Goal: Task Accomplishment & Management: Complete application form

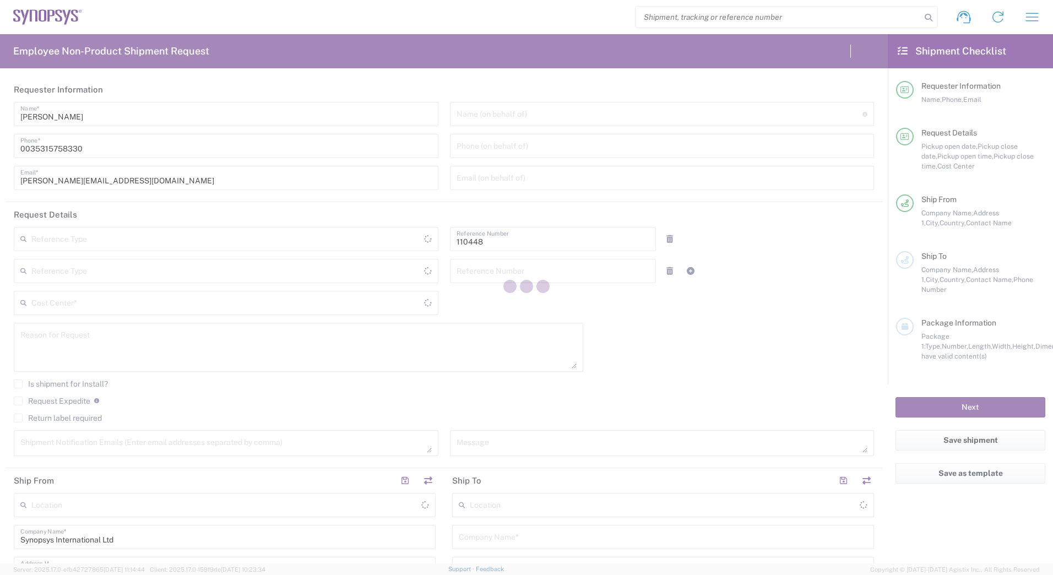
type input "Department"
type input "IE04, Legal 110448"
type input "[GEOGRAPHIC_DATA]"
type input "Delivered at Place"
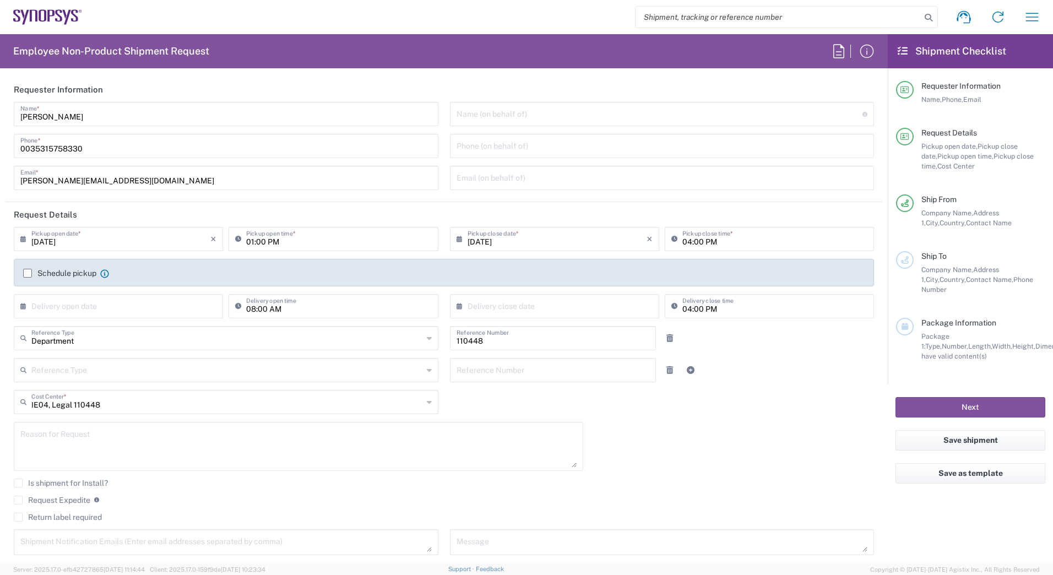
type input "[GEOGRAPHIC_DATA] IE02"
click at [155, 242] on input "[DATE]" at bounding box center [120, 238] width 179 height 19
drag, startPoint x: 147, startPoint y: 329, endPoint x: 145, endPoint y: 337, distance: 8.4
click at [145, 338] on span "22" at bounding box center [151, 338] width 16 height 15
type input "[DATE]"
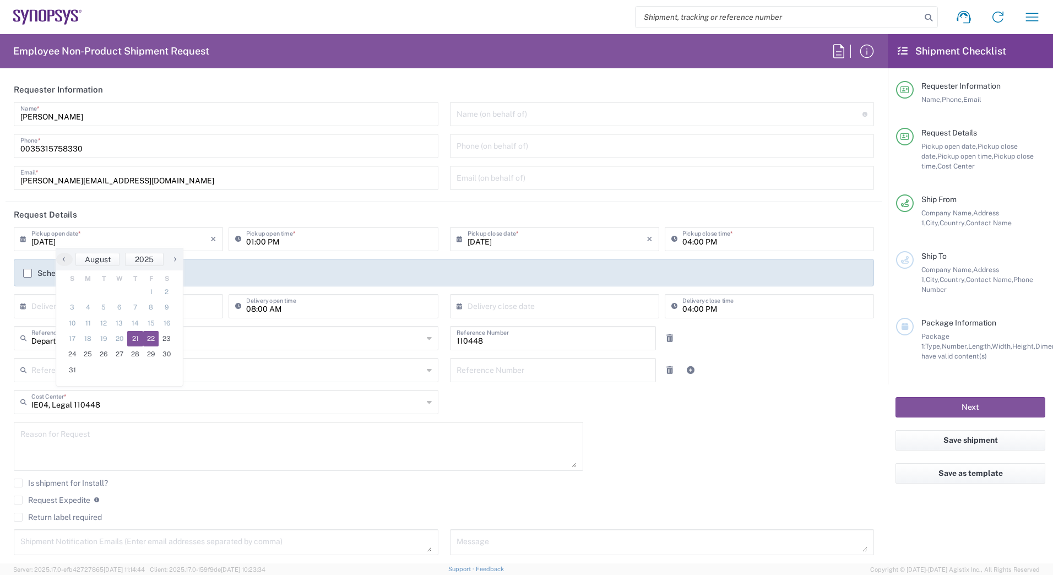
type input "[DATE]"
click at [136, 306] on input "text" at bounding box center [120, 305] width 179 height 19
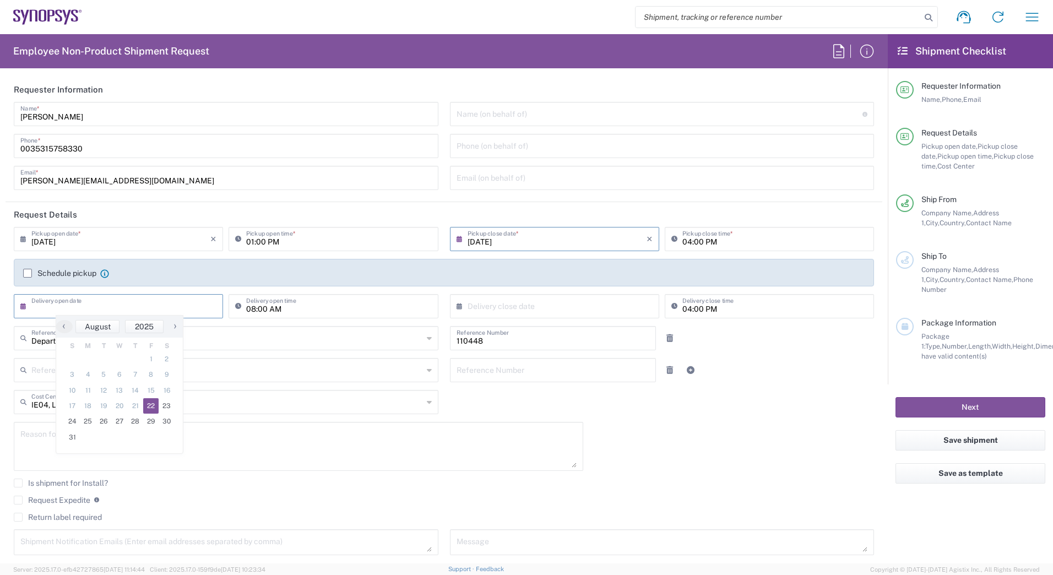
click at [148, 406] on span "22" at bounding box center [151, 405] width 16 height 15
type input "[DATE]"
click at [555, 235] on input "[DATE]" at bounding box center [557, 238] width 179 height 19
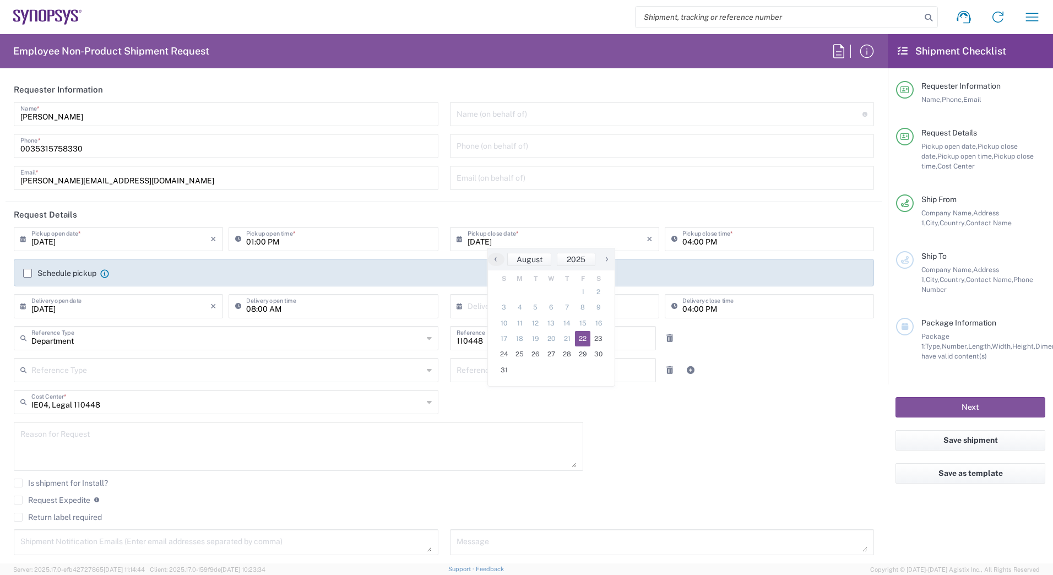
click at [579, 333] on span "22" at bounding box center [583, 338] width 16 height 15
click at [457, 308] on icon at bounding box center [462, 307] width 11 height 18
click at [582, 407] on span "22" at bounding box center [583, 405] width 16 height 15
type input "[DATE]"
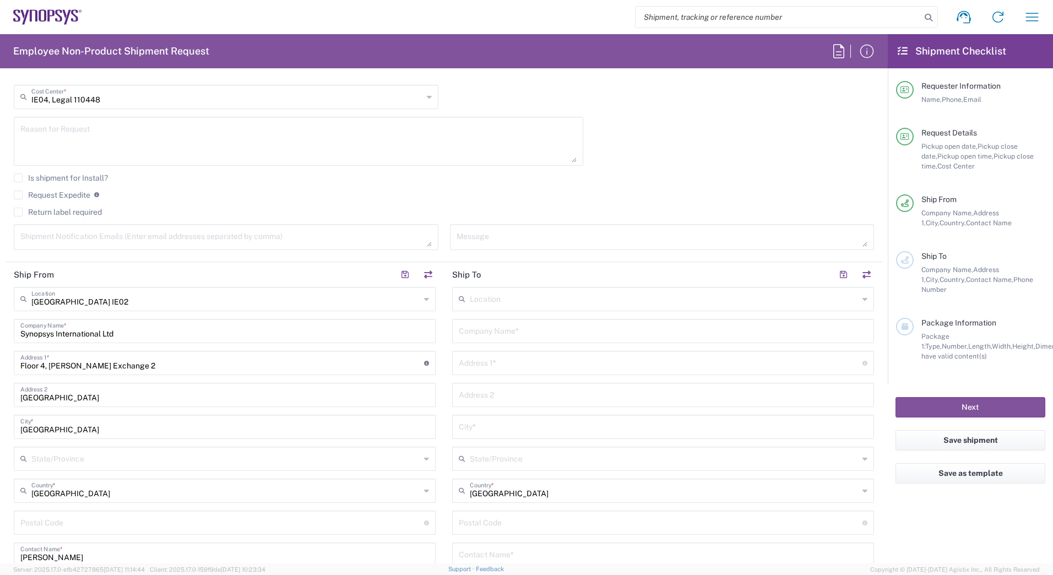
scroll to position [307, 0]
click at [493, 331] on input "text" at bounding box center [663, 327] width 409 height 19
type input "c"
type input "Computershare [GEOGRAPHIC_DATA]"
click at [490, 372] on div "Address 1 * For cross streets use street names with '&' or 'and' in between. Fo…" at bounding box center [663, 361] width 422 height 24
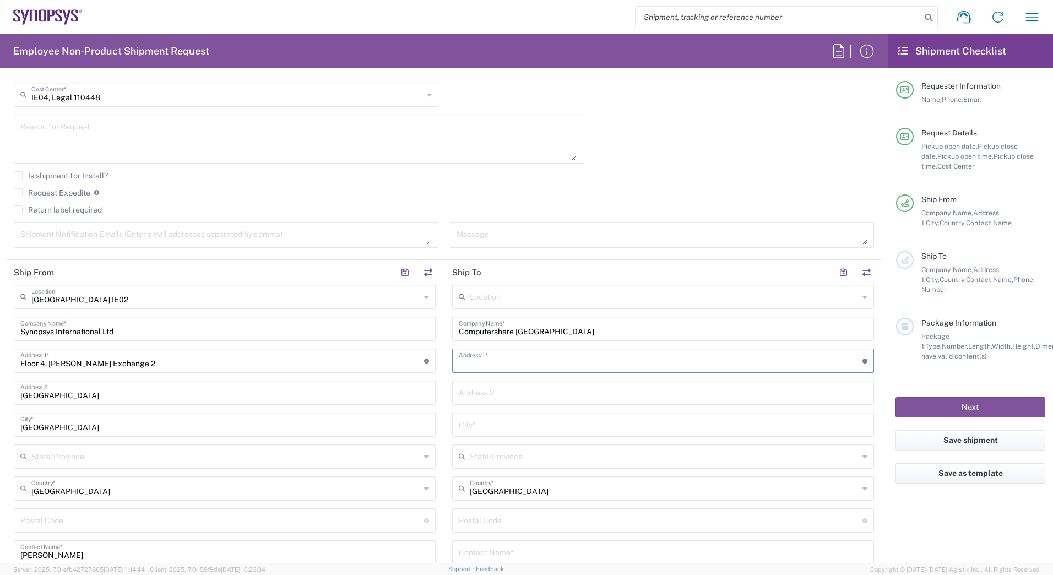
paste input "Blaak 34"
type input "Blaak 34"
type input "[GEOGRAPHIC_DATA]"
type input "3011 TA"
type input "0102298488"
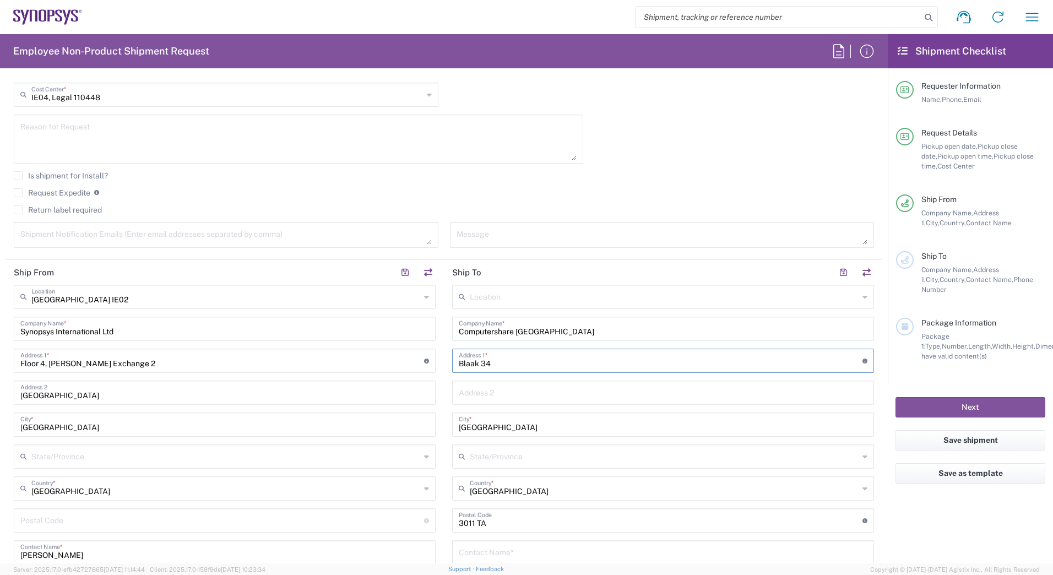
type input "Blaak 34"
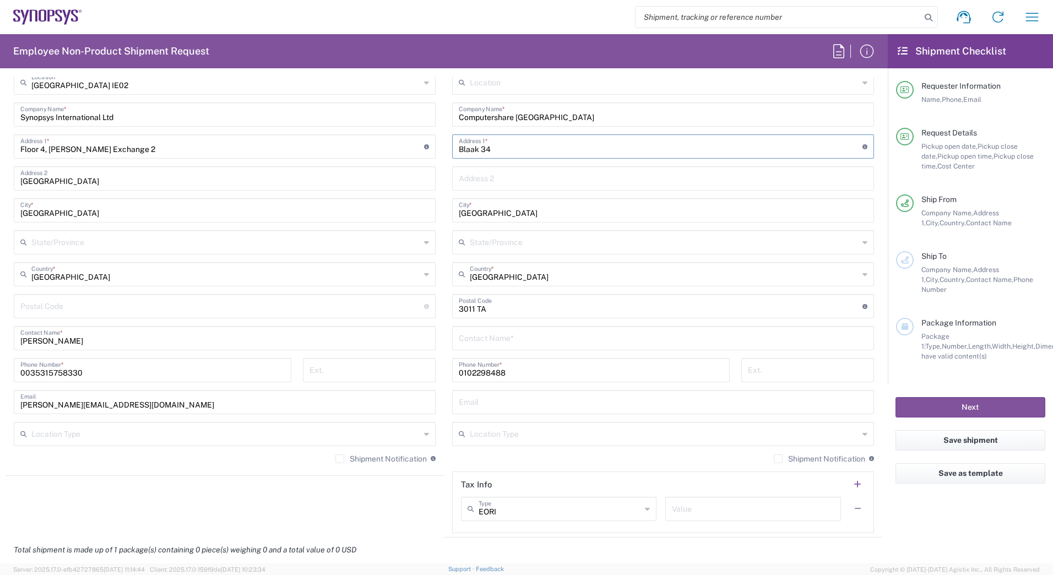
scroll to position [550, 0]
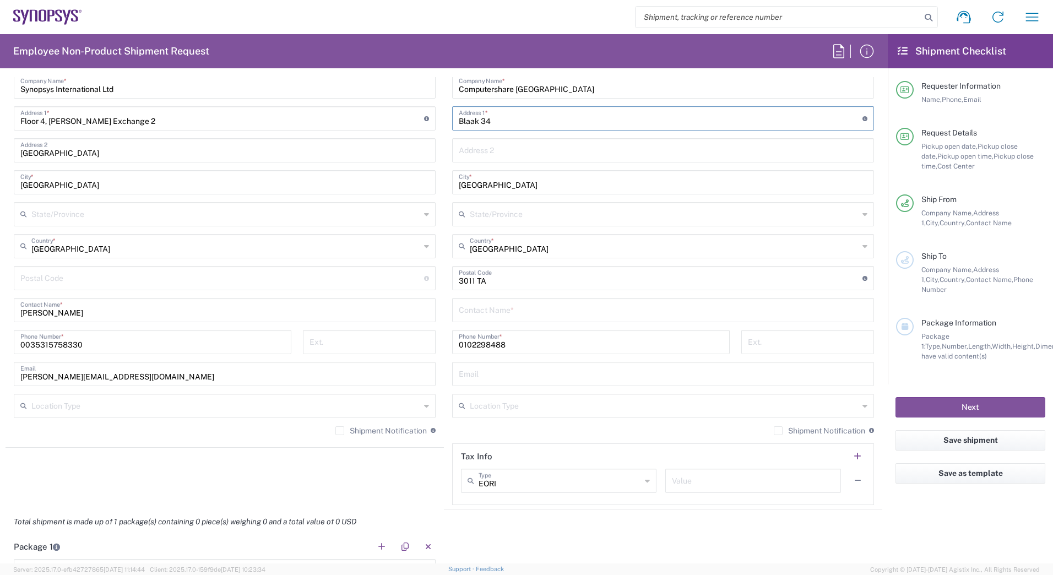
click at [512, 311] on input "text" at bounding box center [663, 309] width 409 height 19
paste input "Roziana Mashur"
type input "Roziana Mashur"
drag, startPoint x: 506, startPoint y: 344, endPoint x: 345, endPoint y: 345, distance: 160.3
click at [350, 347] on div "Ship From [GEOGRAPHIC_DATA] IE02 Location [GEOGRAPHIC_DATA] [GEOGRAPHIC_DATA] D…" at bounding box center [444, 264] width 877 height 492
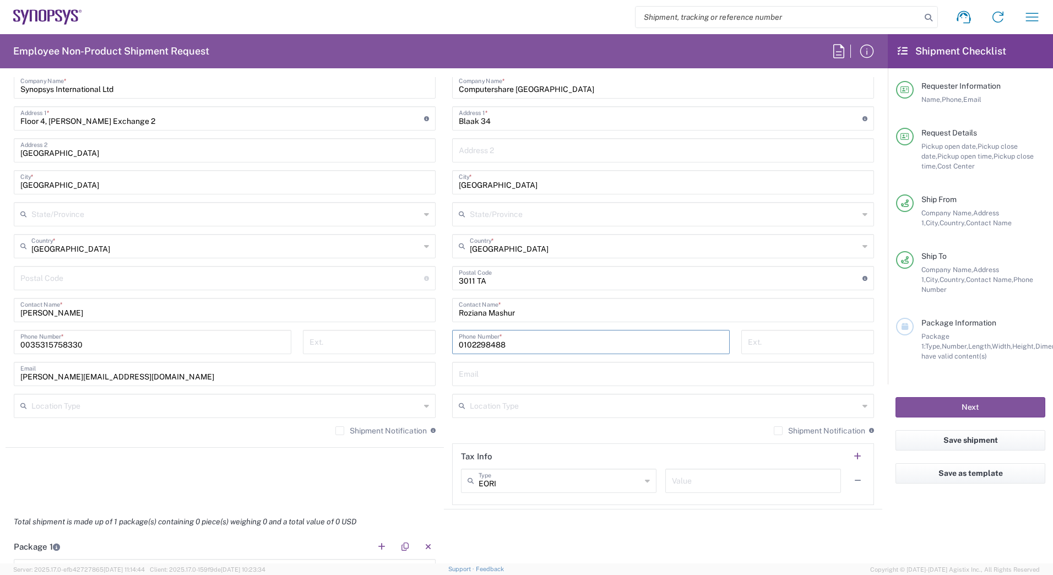
paste input "+ [PHONE_NUMBER]"
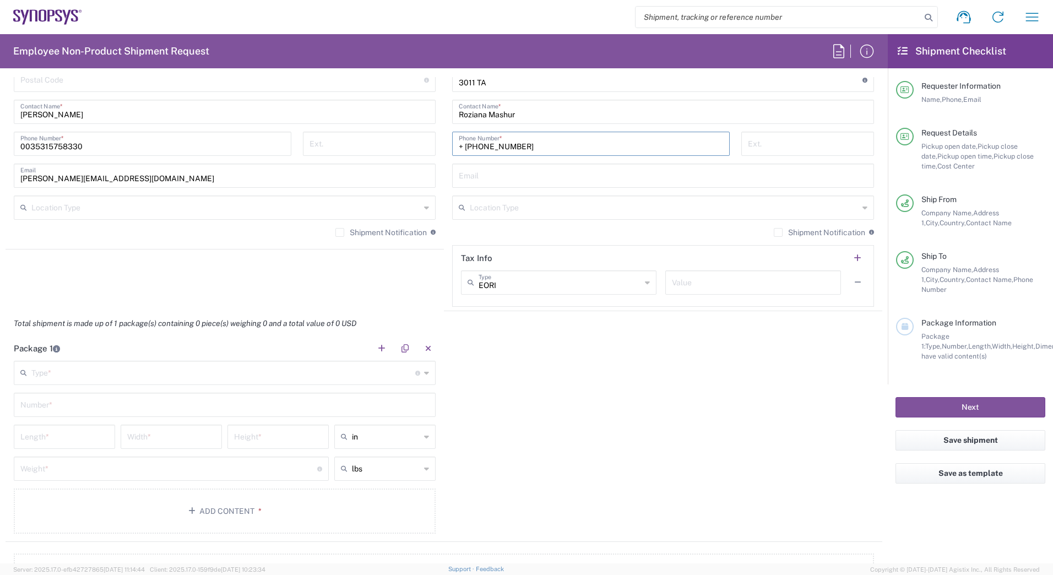
scroll to position [774, 0]
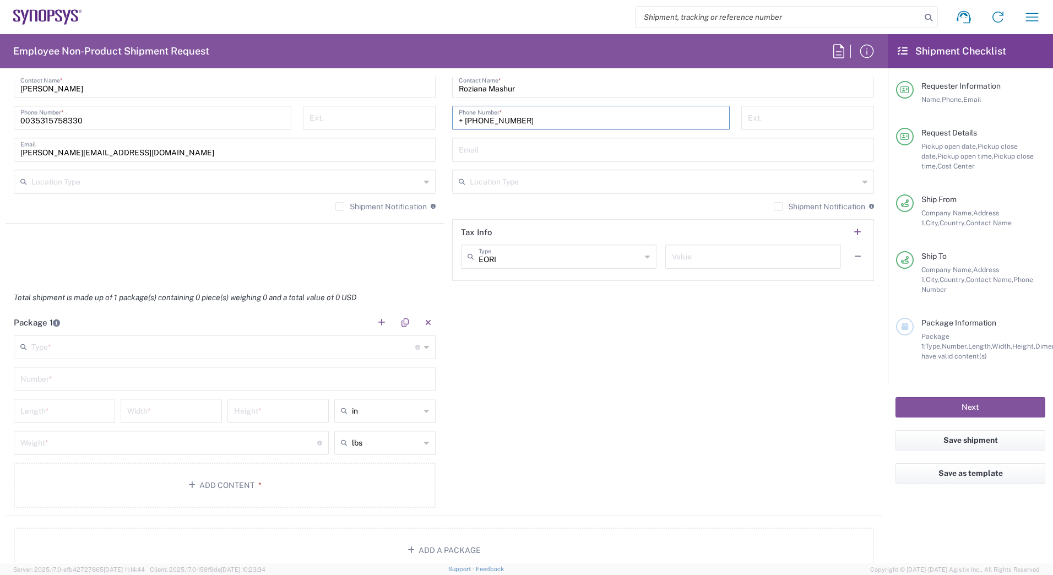
type input "+ [PHONE_NUMBER]"
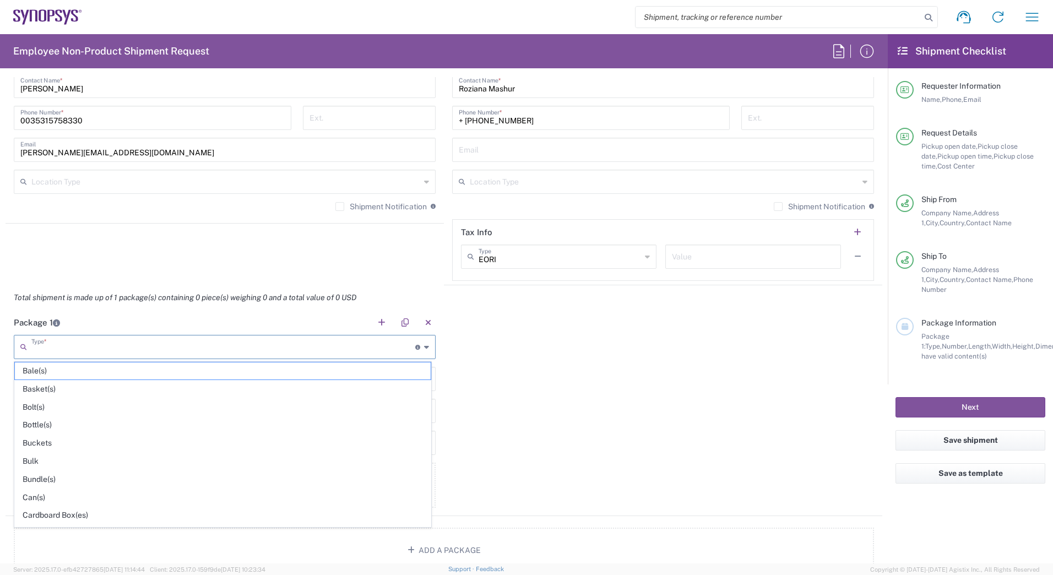
click at [134, 354] on input "text" at bounding box center [223, 346] width 384 height 19
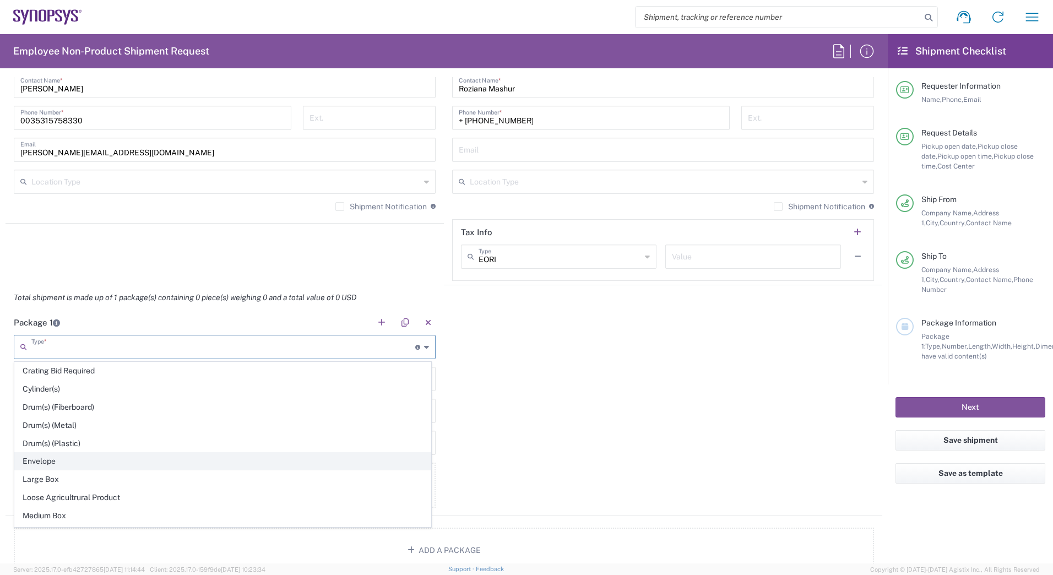
click at [306, 456] on span "Envelope" at bounding box center [223, 461] width 416 height 17
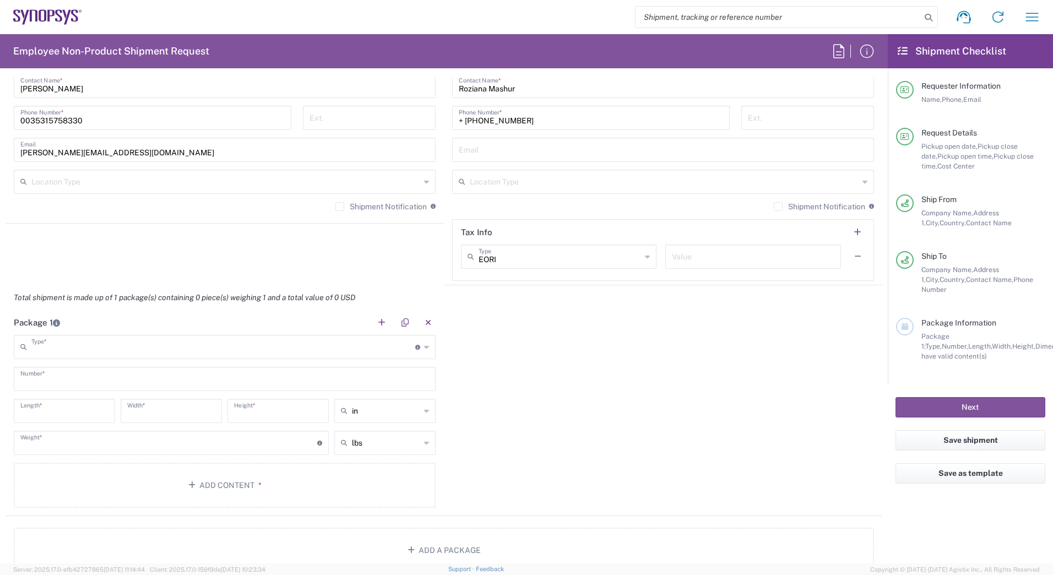
type input "Envelope"
type input "1"
type input "9.5"
type input "12.5"
type input "0.25"
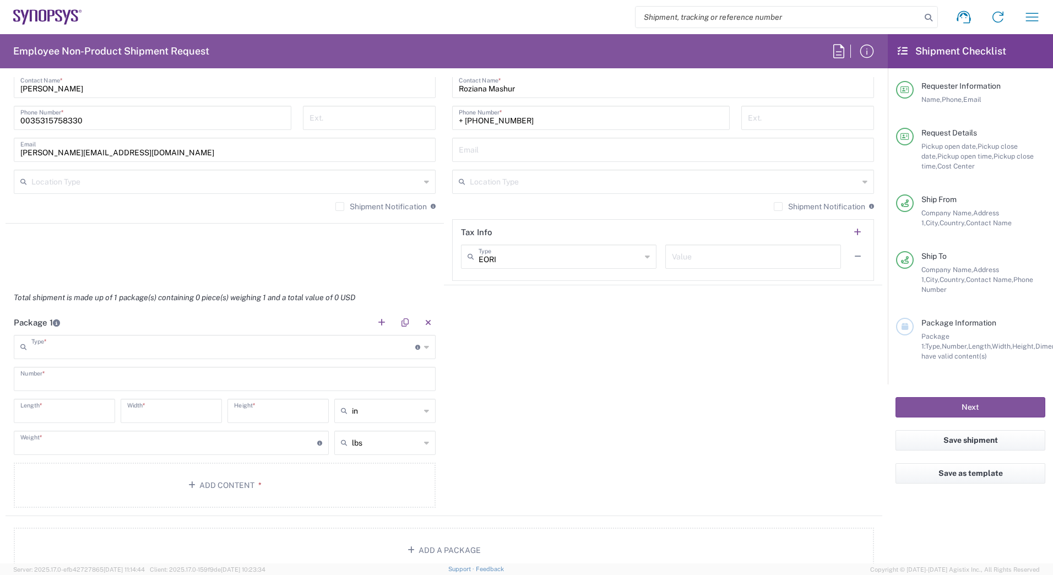
type input "1"
click at [258, 491] on button "Add Content *" at bounding box center [225, 485] width 422 height 45
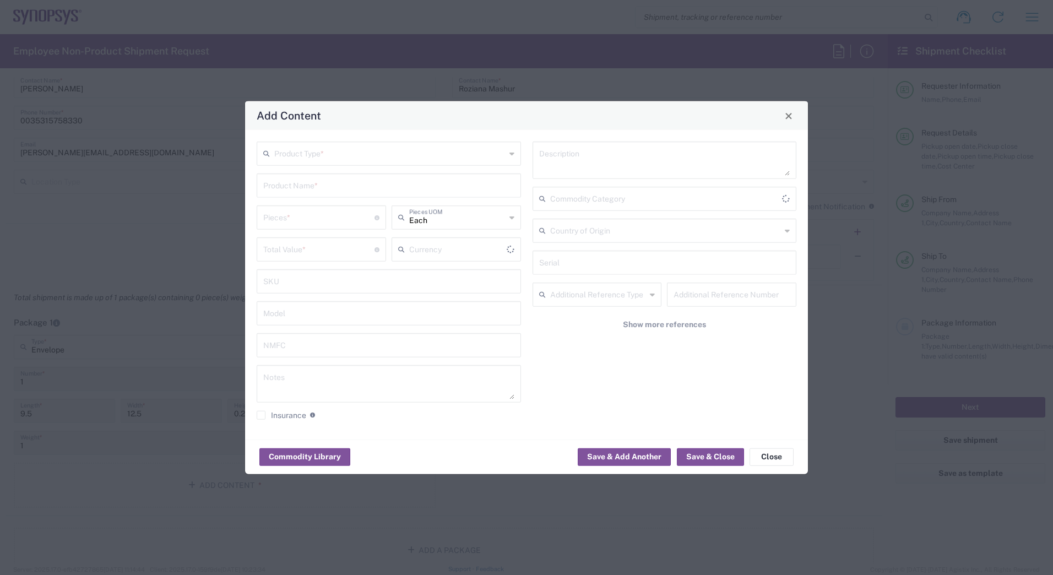
type input "US Dollar"
click at [349, 152] on input "text" at bounding box center [389, 152] width 231 height 19
click at [320, 178] on span "Documents" at bounding box center [389, 177] width 262 height 17
type input "Documents"
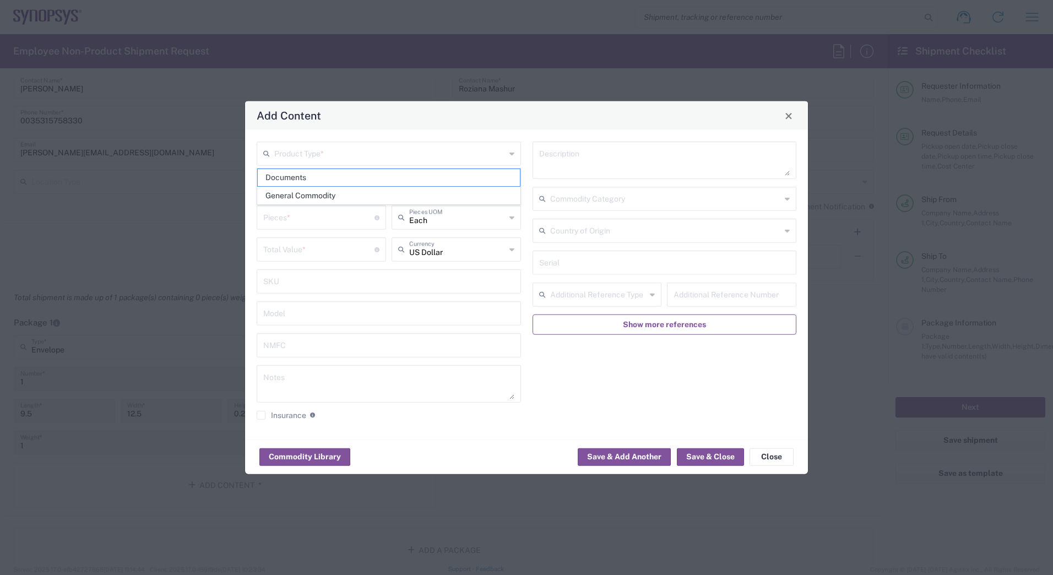
type input "1"
type textarea "Documents"
drag, startPoint x: 709, startPoint y: 458, endPoint x: 690, endPoint y: 523, distance: 67.3
click at [691, 523] on div "Add Content Documents Product Type * Documents Product Name * 1 Pieces * Number…" at bounding box center [526, 287] width 1053 height 575
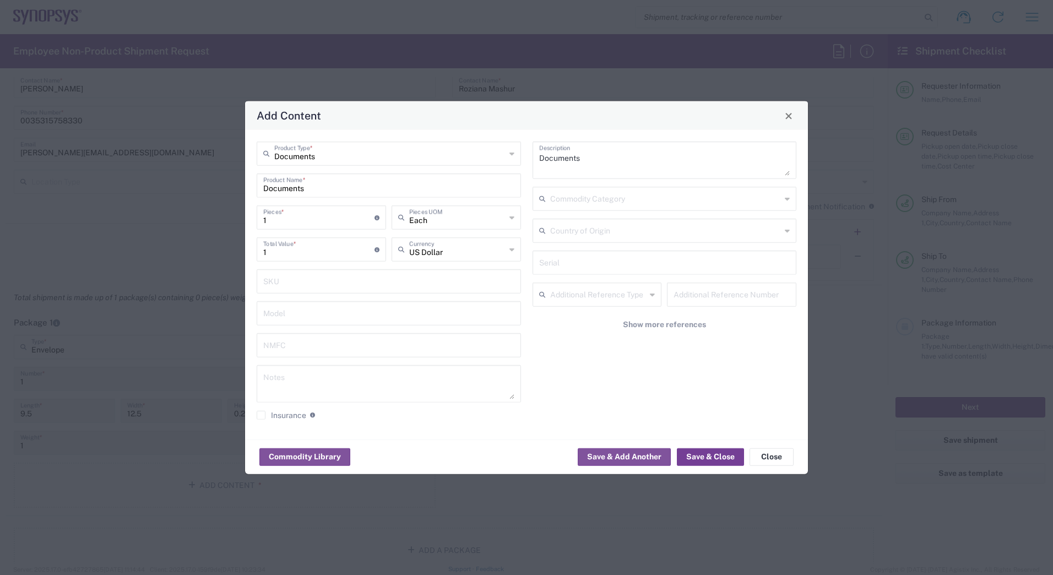
click at [716, 457] on button "Save & Close" at bounding box center [710, 457] width 67 height 18
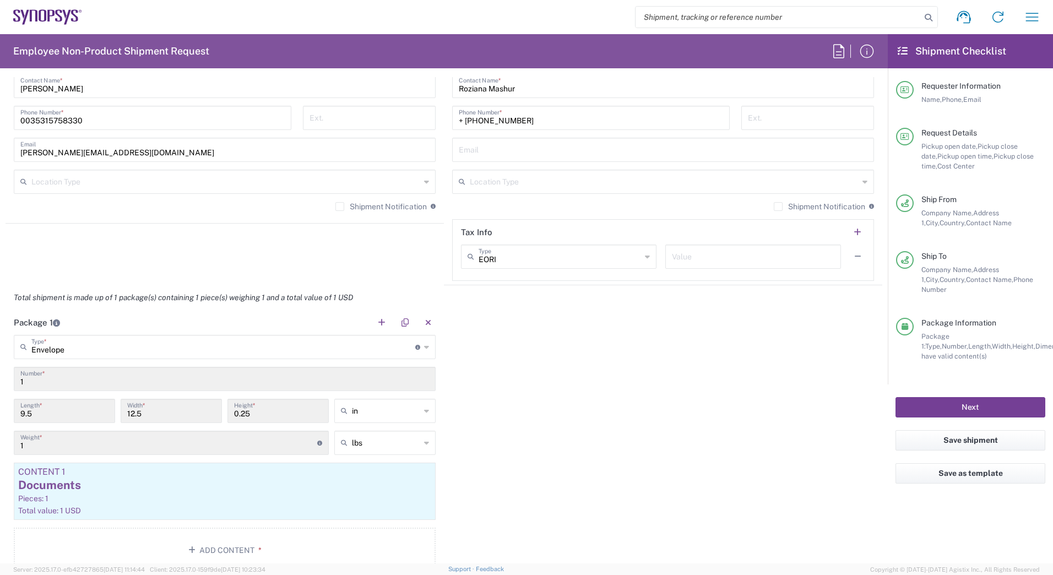
click at [915, 397] on button "Next" at bounding box center [971, 407] width 150 height 20
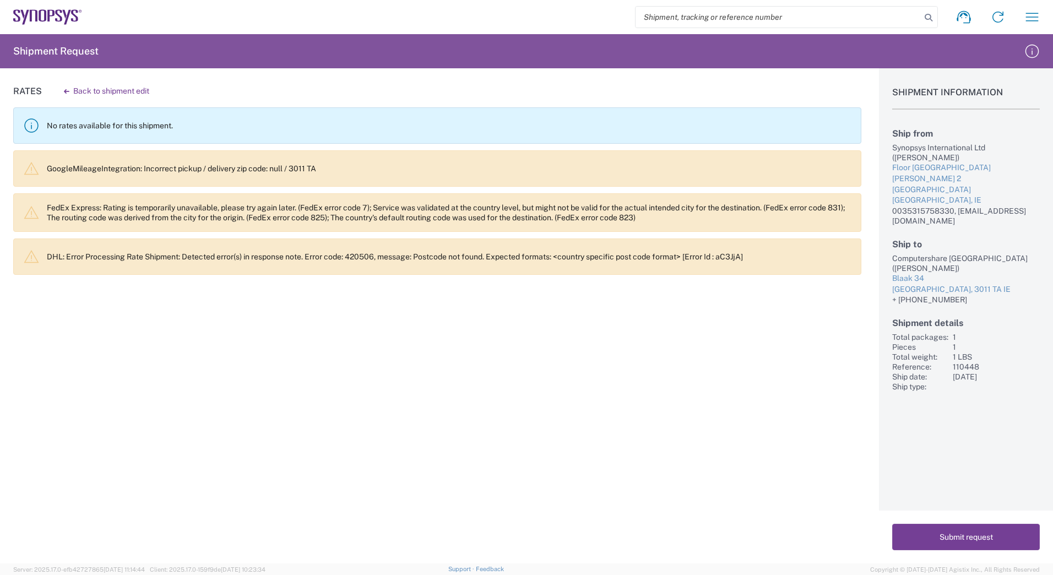
click at [975, 541] on button "Submit request" at bounding box center [967, 537] width 148 height 26
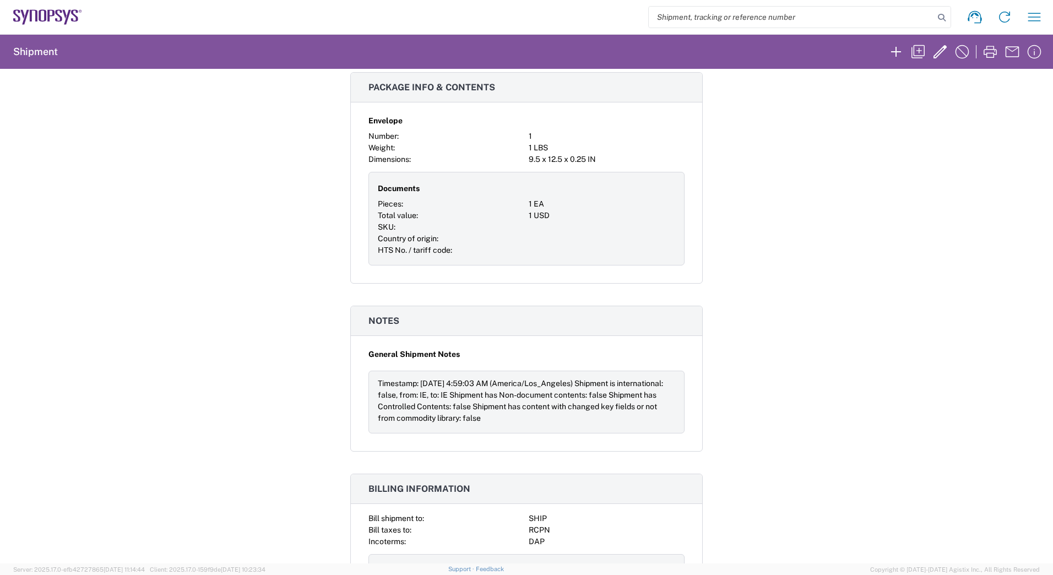
scroll to position [658, 0]
